Goal: Information Seeking & Learning: Check status

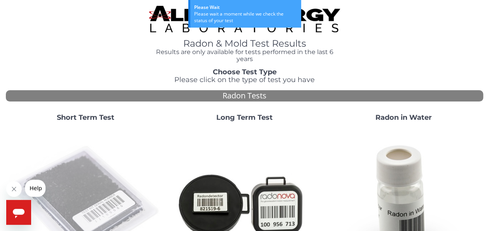
click at [107, 188] on img at bounding box center [85, 204] width 153 height 153
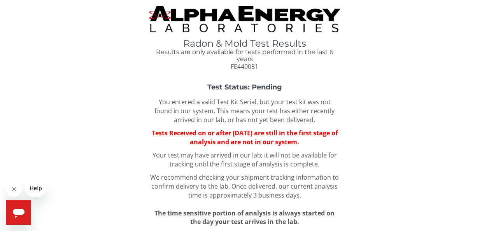
scroll to position [77, 0]
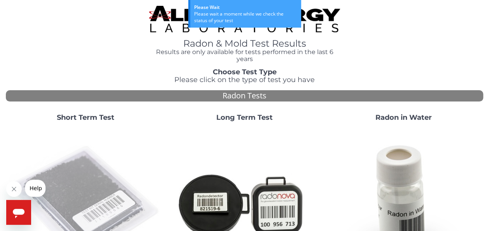
click at [69, 183] on img at bounding box center [85, 204] width 153 height 153
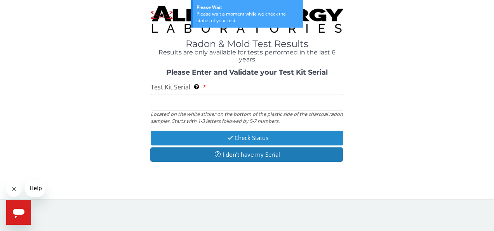
click at [236, 135] on button "Check Status" at bounding box center [247, 138] width 193 height 14
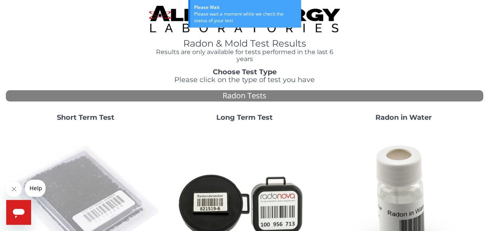
click at [96, 192] on img at bounding box center [85, 204] width 153 height 153
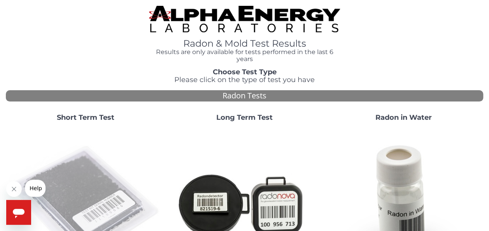
click at [86, 202] on img at bounding box center [85, 204] width 153 height 153
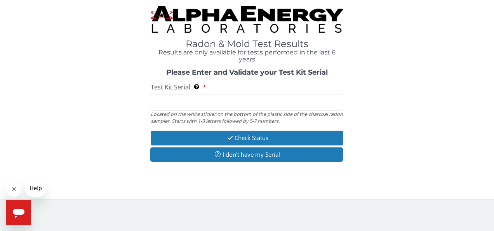
click at [214, 97] on input "Test Kit Serial Located on the white sticker on the bottom of the plastic side …" at bounding box center [247, 102] width 193 height 17
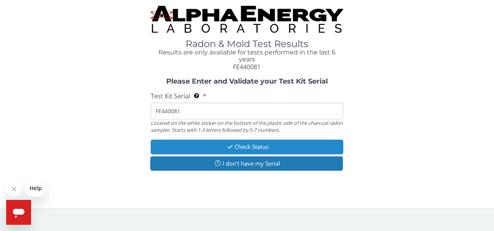
type input "FE440081"
click at [264, 151] on button "Check Status" at bounding box center [247, 147] width 193 height 14
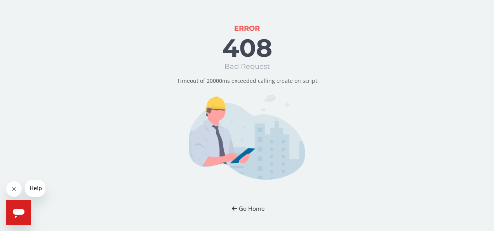
click at [252, 207] on button "Go Home" at bounding box center [247, 208] width 45 height 14
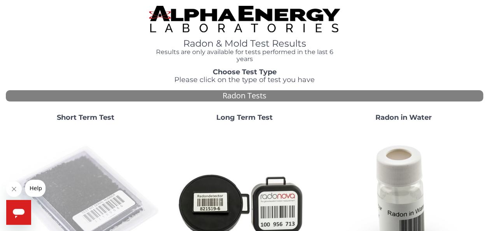
click at [49, 186] on img at bounding box center [85, 204] width 153 height 153
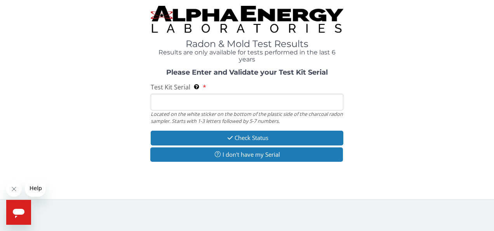
click at [217, 107] on input "Test Kit Serial Located on the white sticker on the bottom of the plastic side …" at bounding box center [247, 102] width 193 height 17
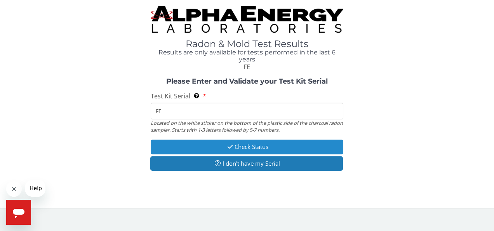
click at [302, 147] on button "Check Status" at bounding box center [247, 147] width 193 height 14
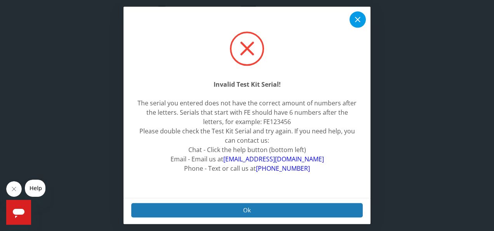
click at [362, 19] on icon at bounding box center [357, 19] width 9 height 9
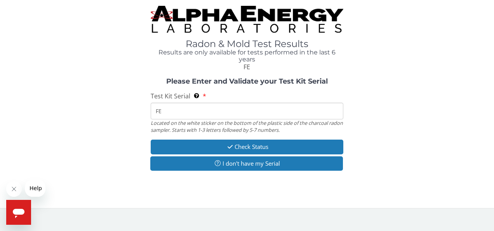
click at [171, 108] on input "FE" at bounding box center [247, 111] width 193 height 17
type input "FE440081"
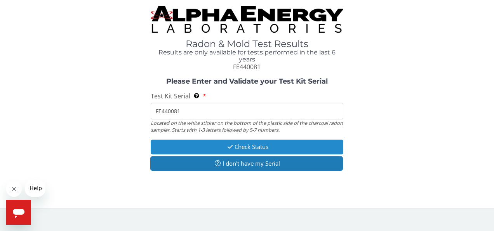
click at [218, 145] on button "Check Status" at bounding box center [247, 147] width 193 height 14
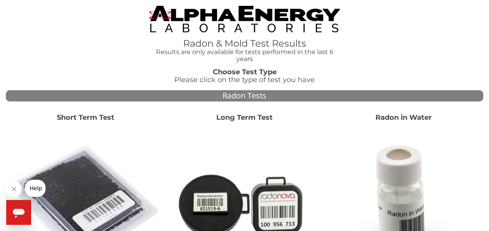
click at [56, 192] on img at bounding box center [85, 204] width 153 height 153
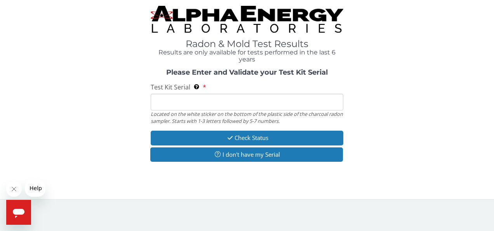
click at [191, 105] on input "Test Kit Serial Located on the white sticker on the bottom of the plastic side …" at bounding box center [247, 102] width 193 height 17
type input "FE440081"
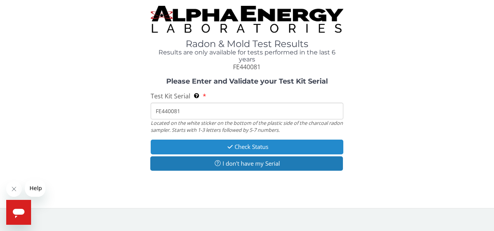
click at [233, 143] on button "Check Status" at bounding box center [247, 147] width 193 height 14
